Goal: Information Seeking & Learning: Learn about a topic

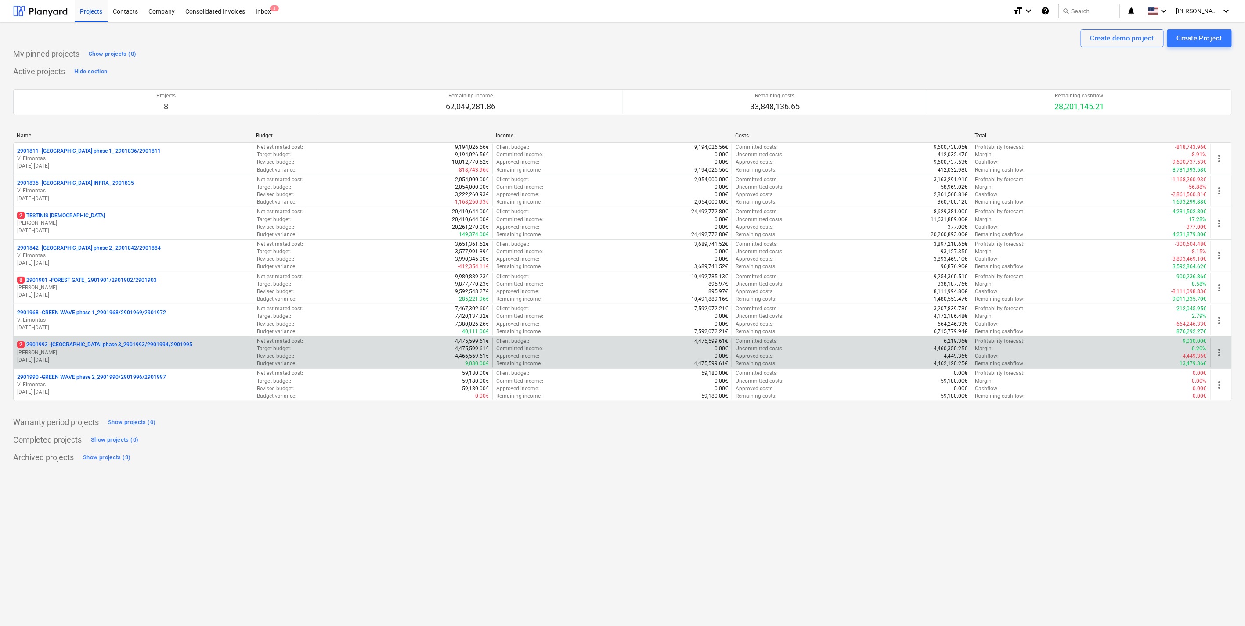
click at [104, 353] on p "[PERSON_NAME]" at bounding box center [133, 352] width 232 height 7
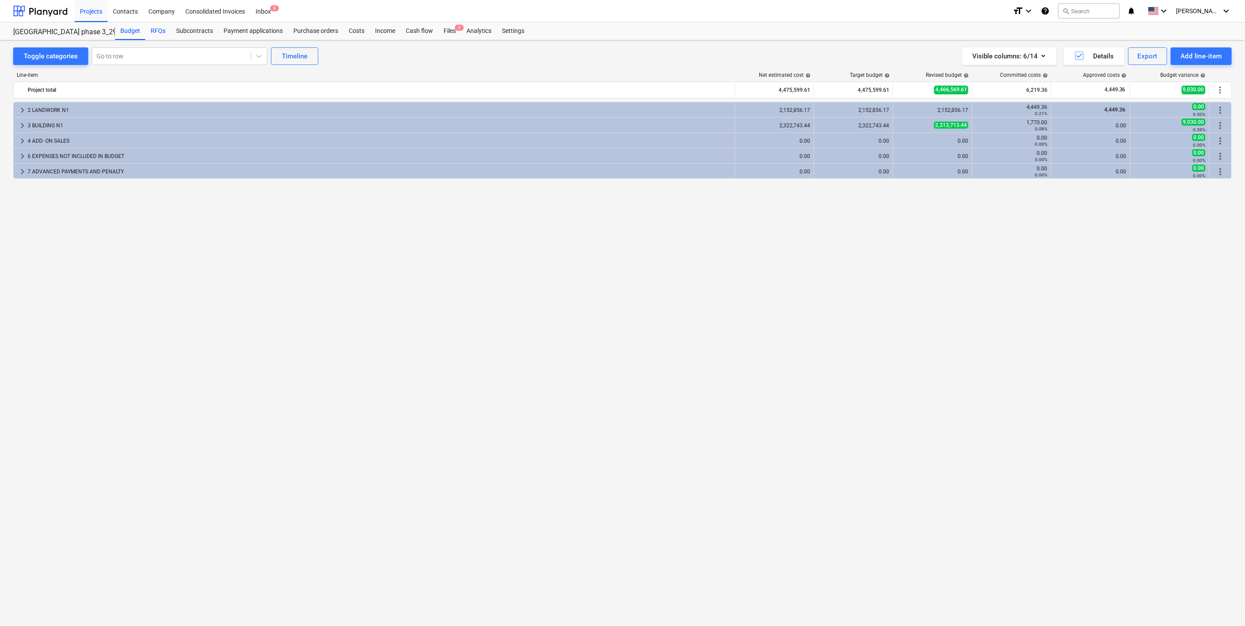
click at [154, 31] on div "RFQs" at bounding box center [157, 31] width 25 height 18
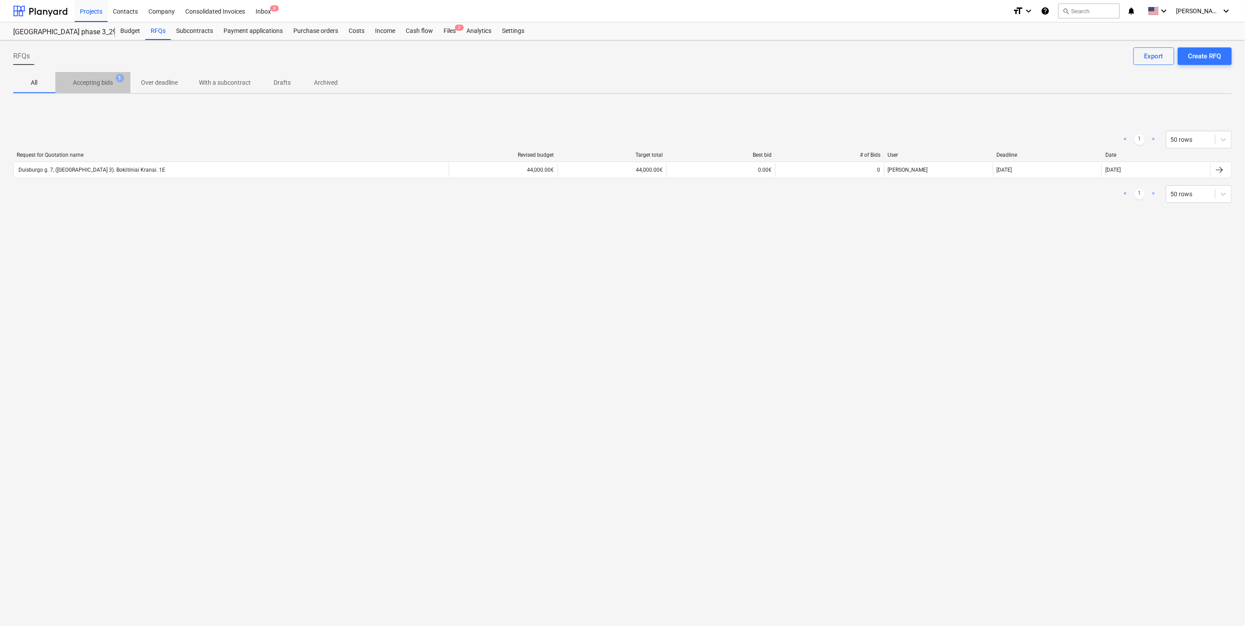
click at [102, 89] on span "Accepting bids 1" at bounding box center [92, 83] width 75 height 16
click at [33, 86] on p "All" at bounding box center [34, 82] width 21 height 9
click at [74, 77] on span "Accepting bids 1" at bounding box center [92, 83] width 75 height 16
click at [149, 78] on p "Over deadline" at bounding box center [159, 82] width 37 height 9
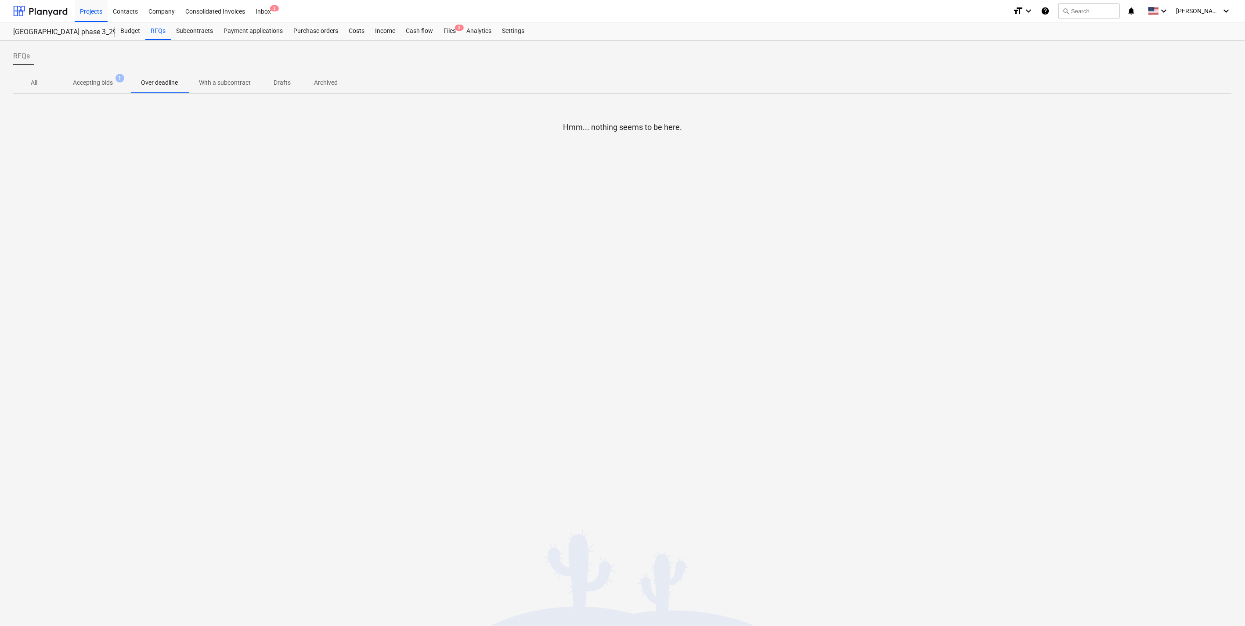
click at [115, 83] on span "Accepting bids 1" at bounding box center [93, 82] width 54 height 9
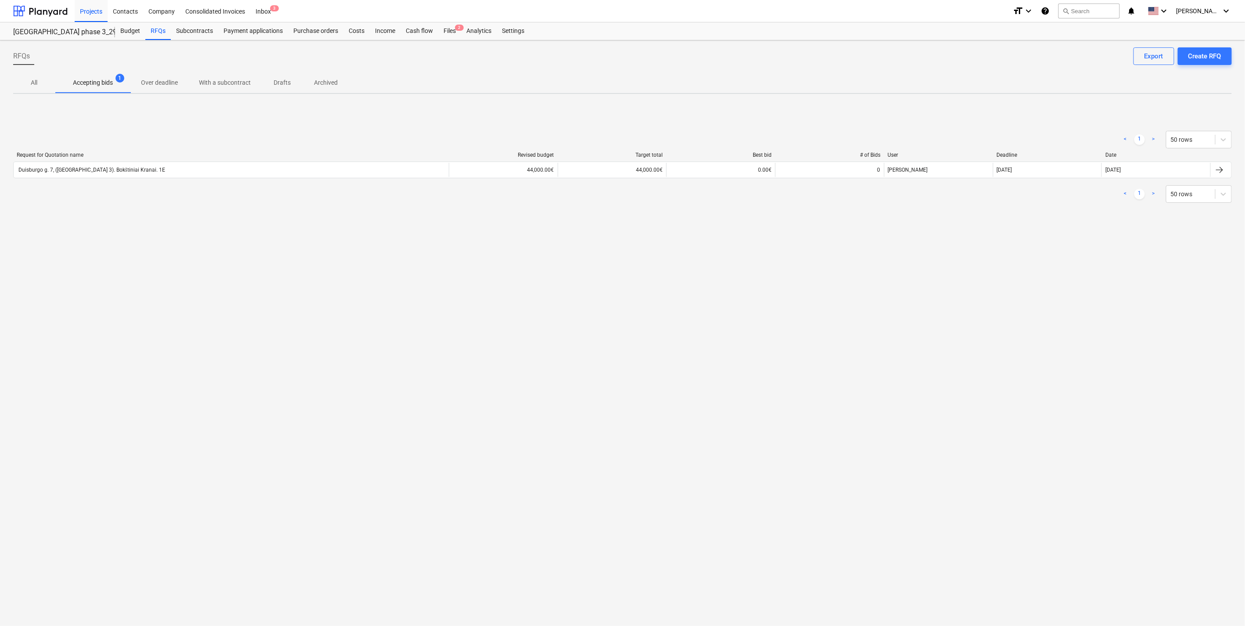
click at [37, 86] on p "All" at bounding box center [34, 82] width 21 height 9
click at [90, 84] on p "Accepting bids" at bounding box center [93, 82] width 40 height 9
click at [145, 78] on p "Over deadline" at bounding box center [159, 82] width 37 height 9
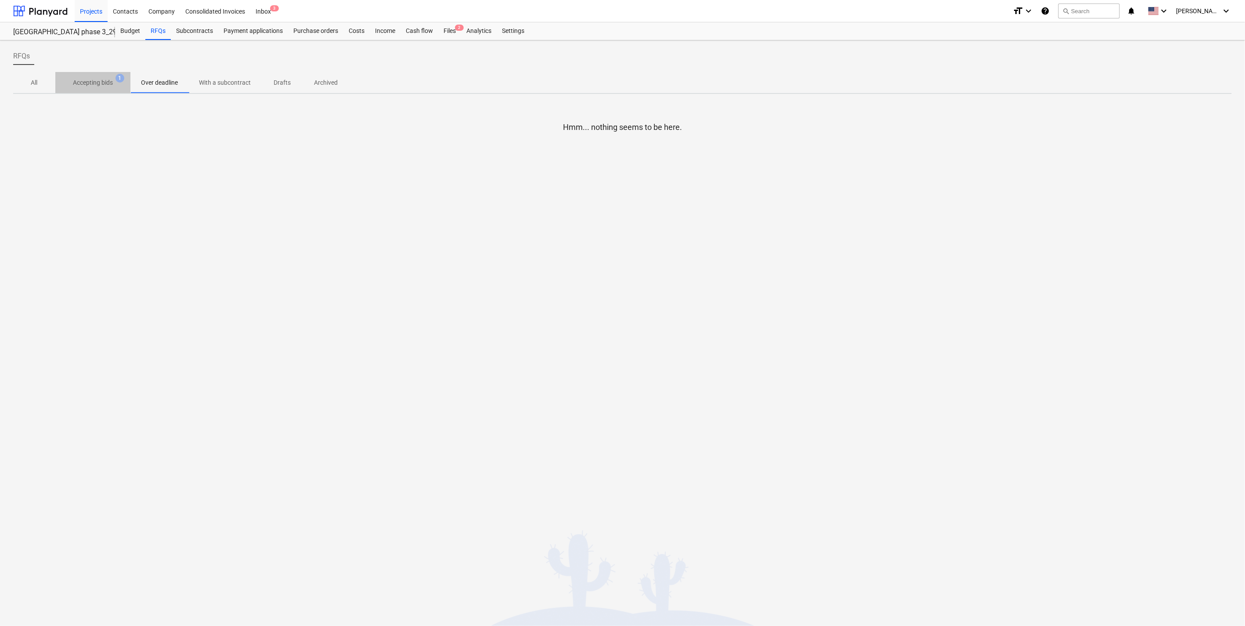
click at [111, 83] on p "Accepting bids" at bounding box center [93, 82] width 40 height 9
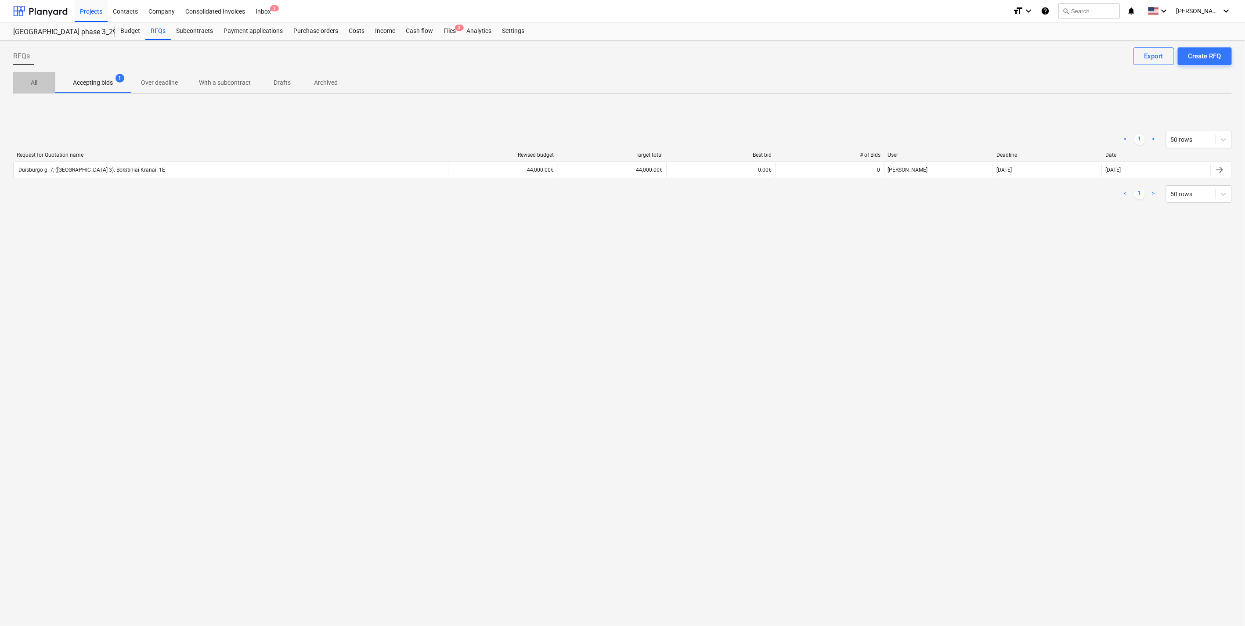
click at [42, 87] on span "All" at bounding box center [34, 83] width 42 height 14
click at [111, 80] on p "Accepting bids" at bounding box center [93, 82] width 40 height 9
click at [179, 75] on button "Over deadline" at bounding box center [159, 82] width 58 height 21
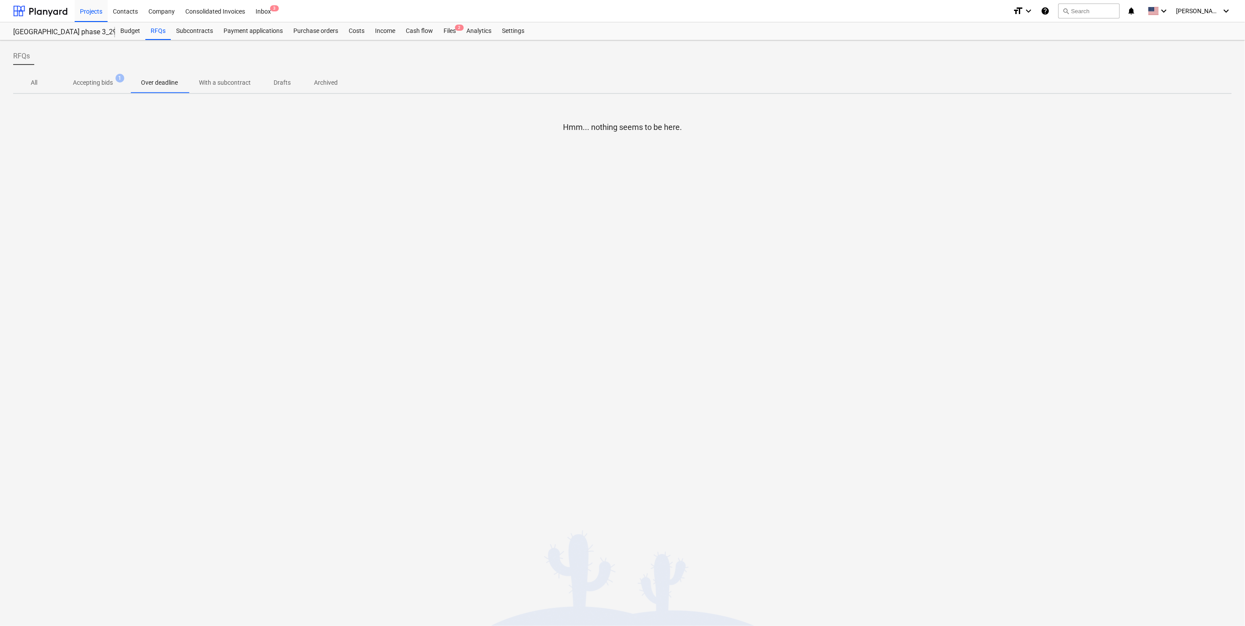
click at [237, 76] on span "With a subcontract" at bounding box center [224, 83] width 73 height 14
click at [277, 81] on p "Drafts" at bounding box center [282, 82] width 21 height 9
click at [326, 81] on p "Archived" at bounding box center [326, 82] width 24 height 9
click at [99, 87] on p "Accepting bids" at bounding box center [93, 82] width 40 height 9
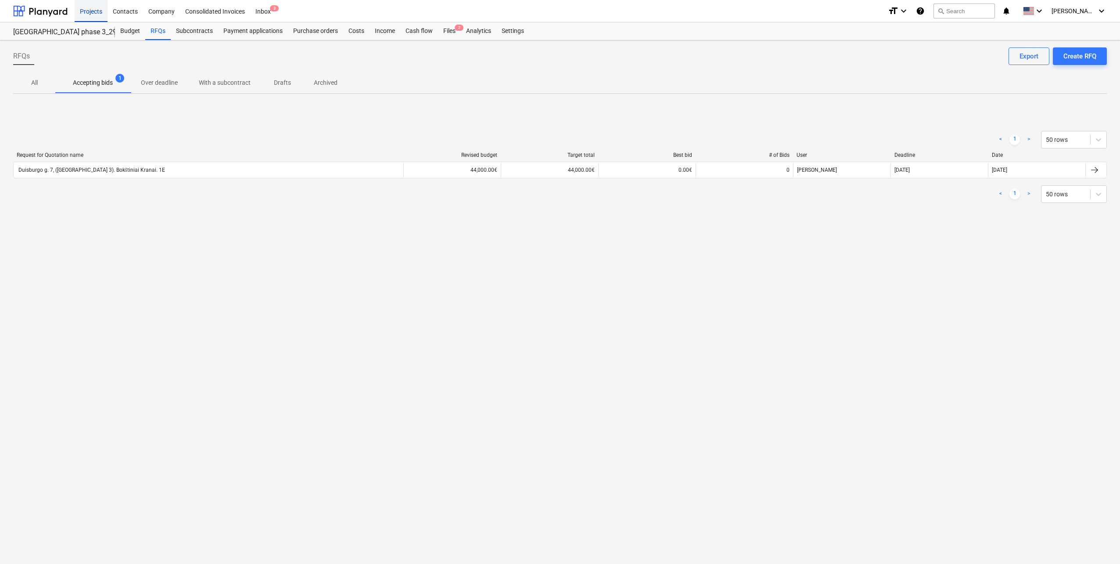
click at [92, 10] on div "Projects" at bounding box center [91, 11] width 33 height 22
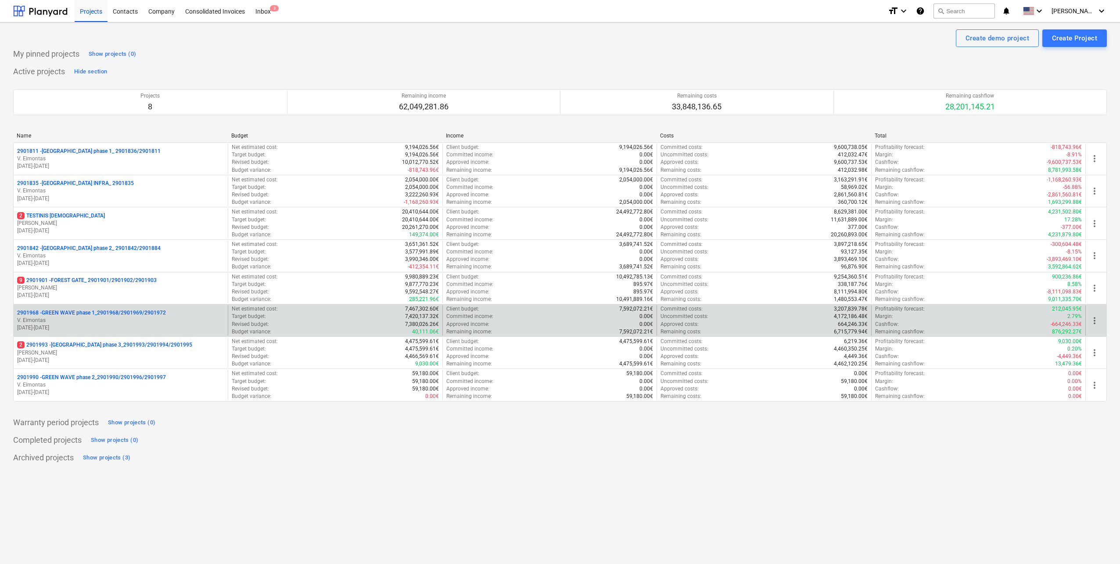
click at [164, 322] on p "V. Eimontas" at bounding box center [120, 320] width 207 height 7
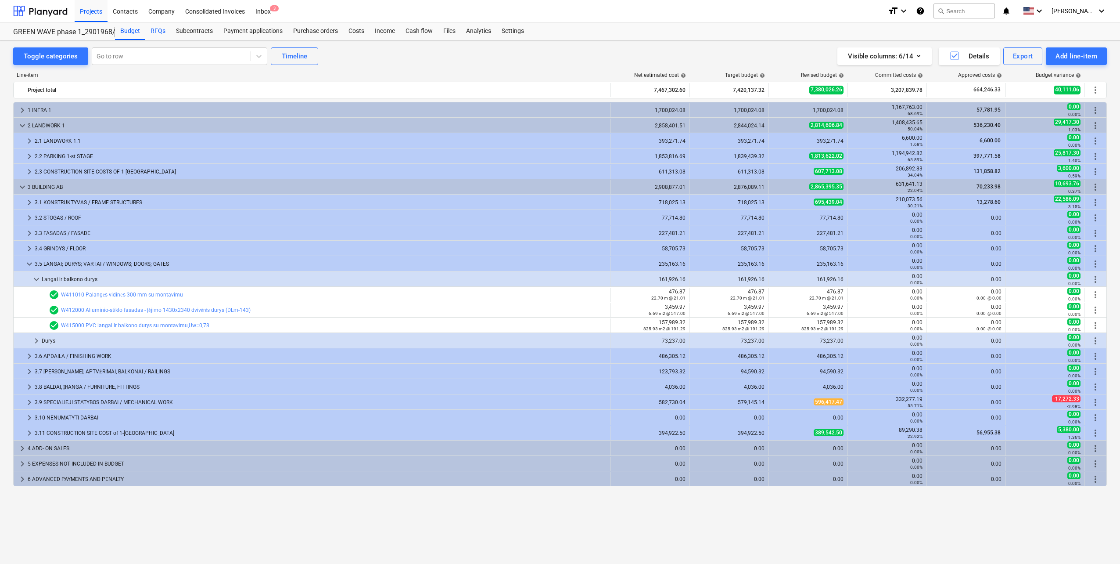
click at [158, 36] on div "RFQs" at bounding box center [157, 31] width 25 height 18
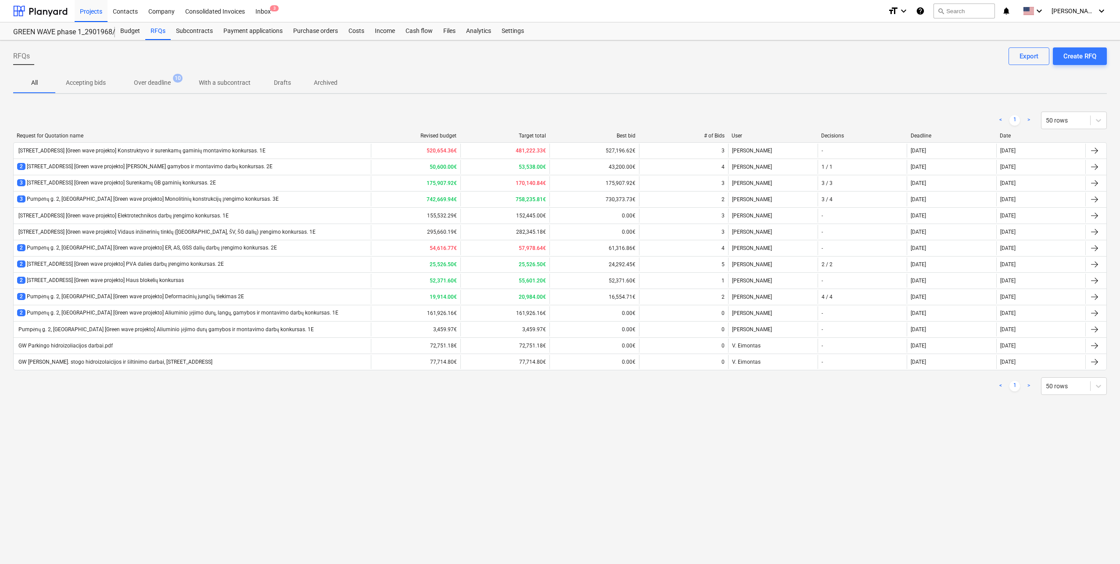
click at [214, 311] on div "2 [STREET_ADDRESS] [Green wave projekto] Aliuminio įėjimo durų, langų, gamybos …" at bounding box center [177, 312] width 321 height 7
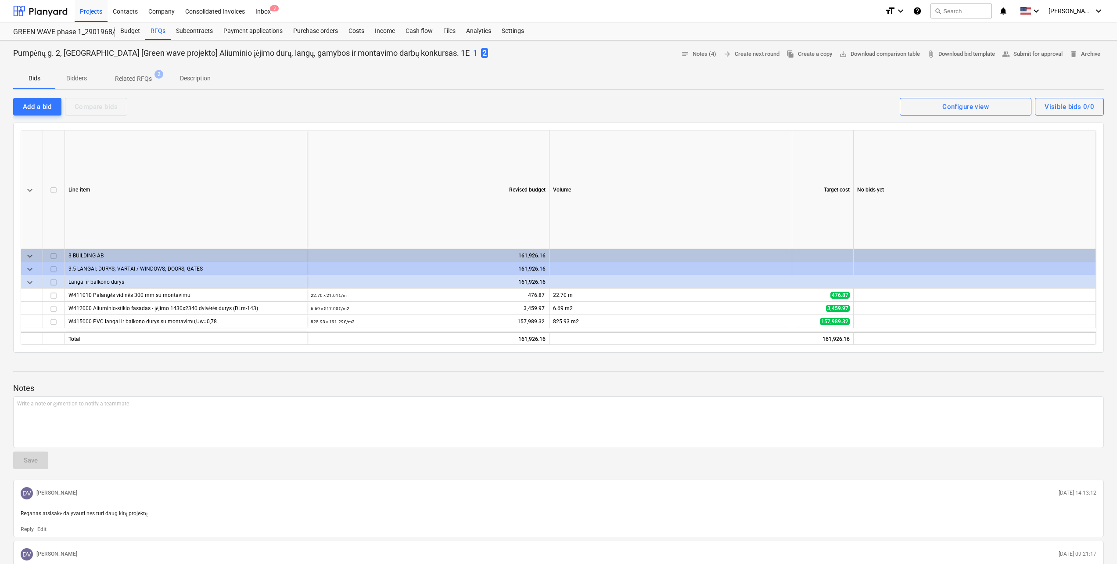
click at [80, 73] on span "Bidders" at bounding box center [76, 78] width 42 height 14
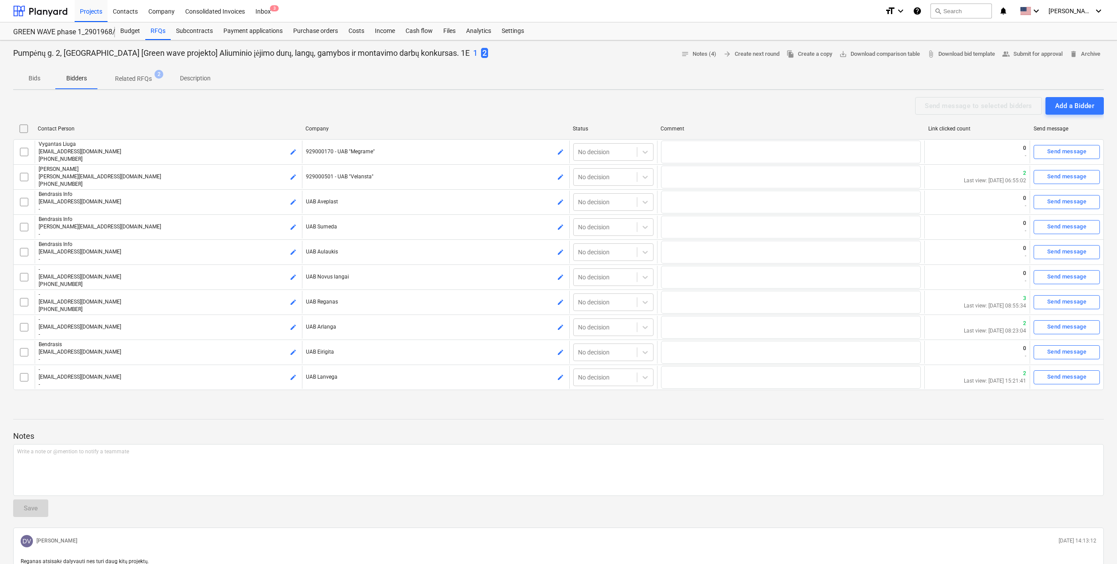
click at [187, 75] on p "Description" at bounding box center [195, 78] width 31 height 9
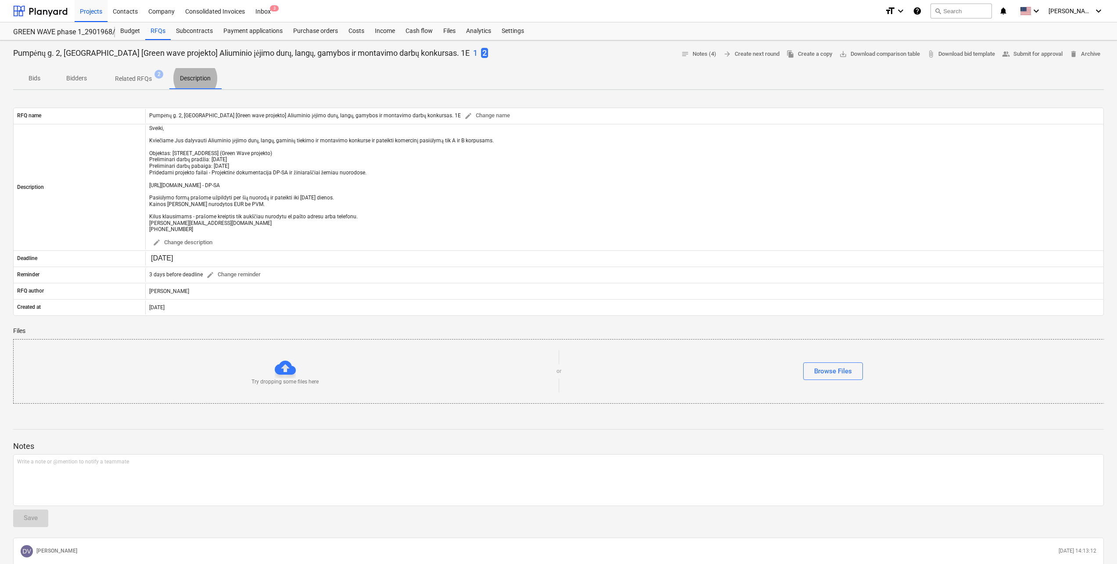
click at [70, 72] on span "Bidders" at bounding box center [76, 78] width 42 height 14
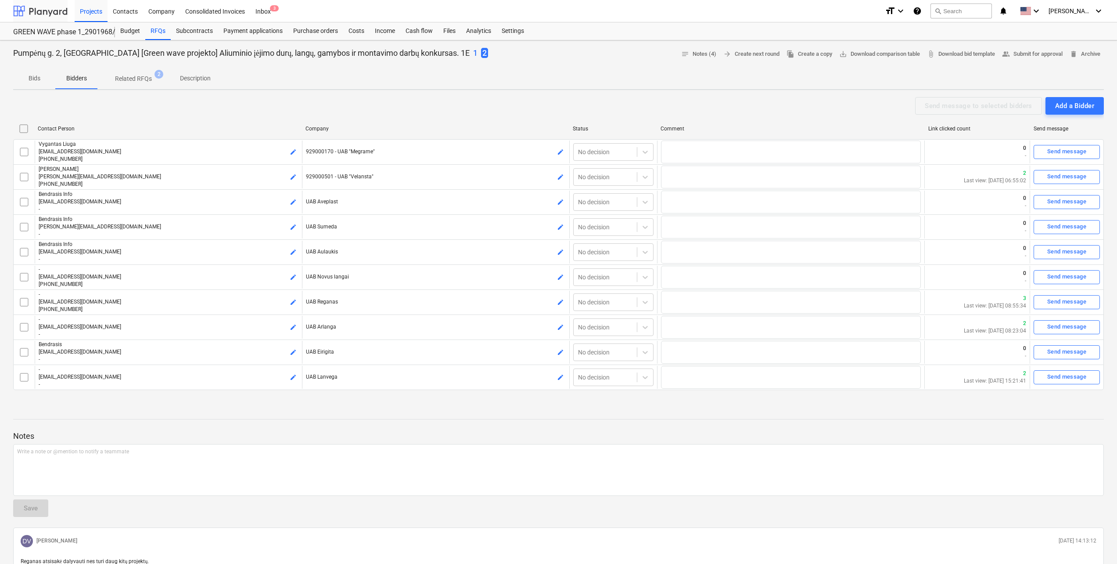
click at [57, 14] on div at bounding box center [40, 11] width 54 height 22
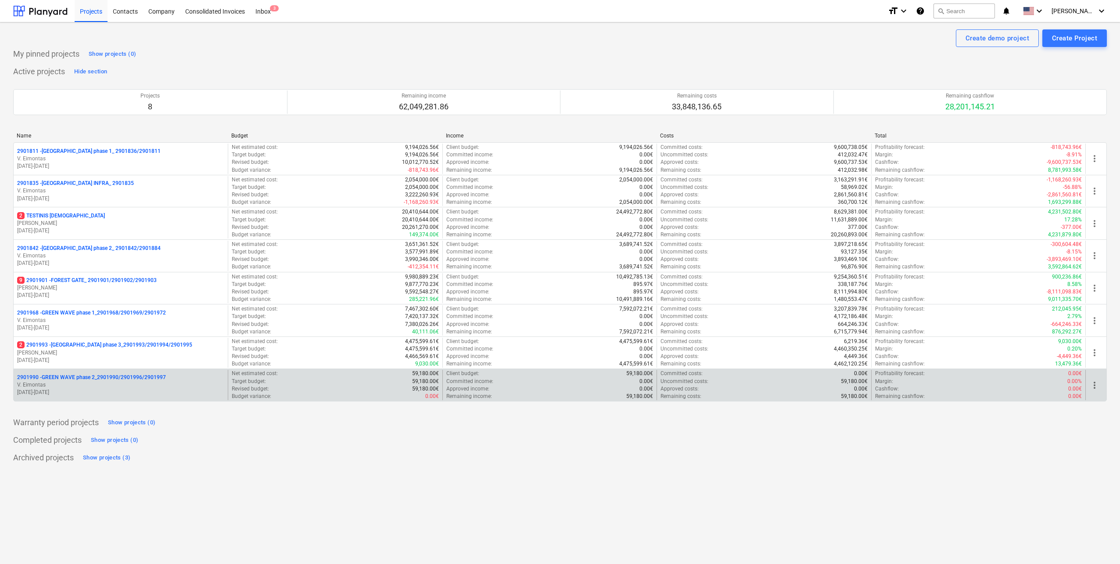
click at [144, 382] on p "V. Eimontas" at bounding box center [120, 384] width 207 height 7
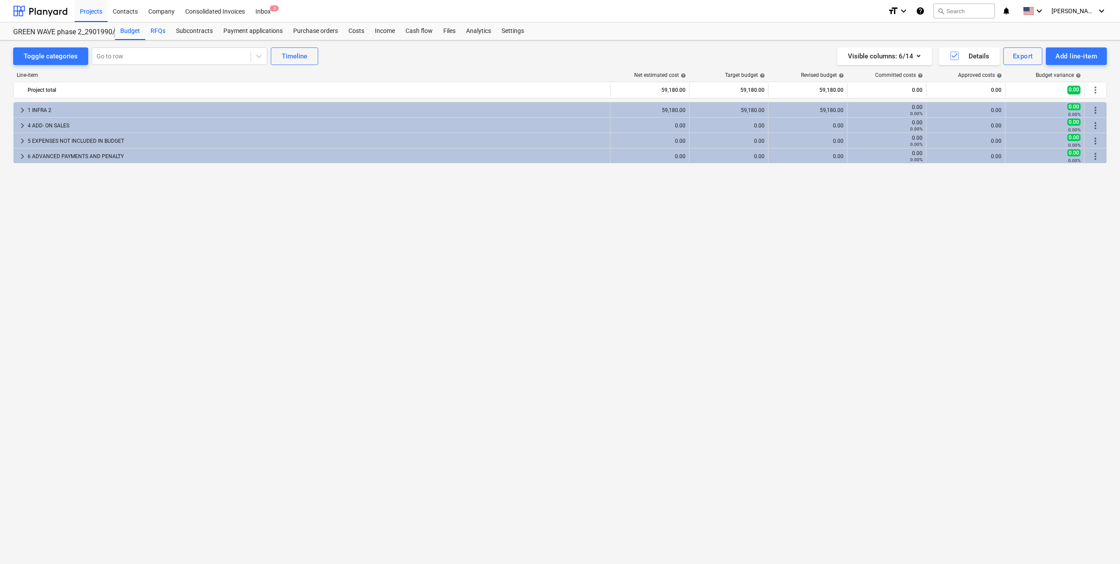
click at [156, 36] on div "RFQs" at bounding box center [157, 31] width 25 height 18
